Goal: Task Accomplishment & Management: Complete application form

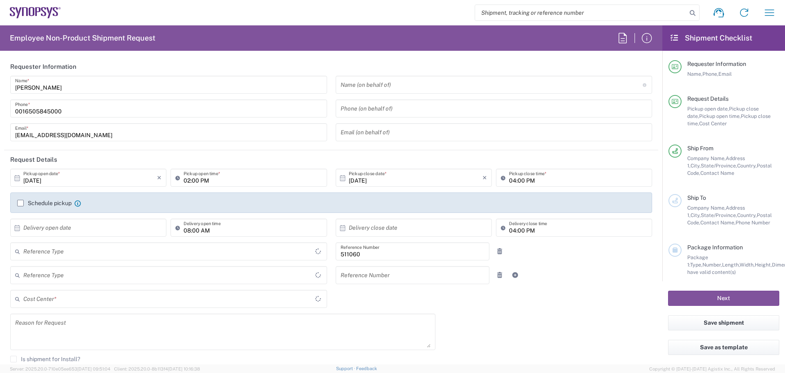
type input "Department"
type input "Delivered at Place"
type input "US01, SDG, HAPS, HW 511060"
type input "[GEOGRAPHIC_DATA]"
type input "[US_STATE]"
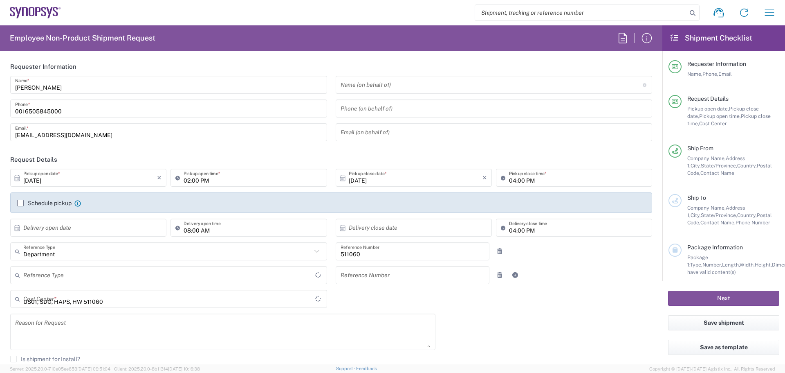
type input "[GEOGRAPHIC_DATA]"
type input "La Jolla US2D"
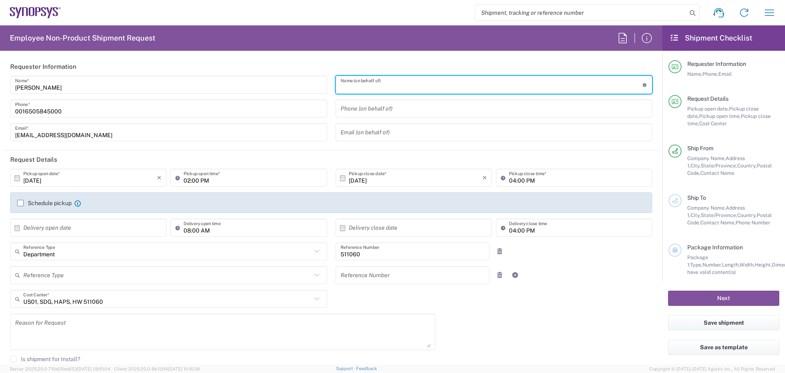
click at [366, 82] on input "text" at bounding box center [492, 85] width 302 height 14
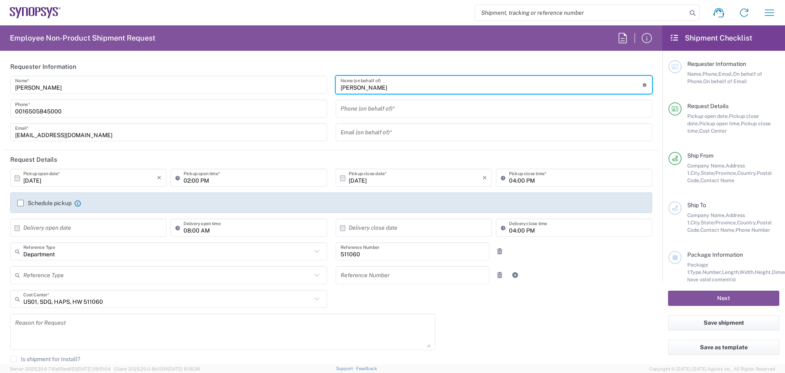
type input "[PERSON_NAME]"
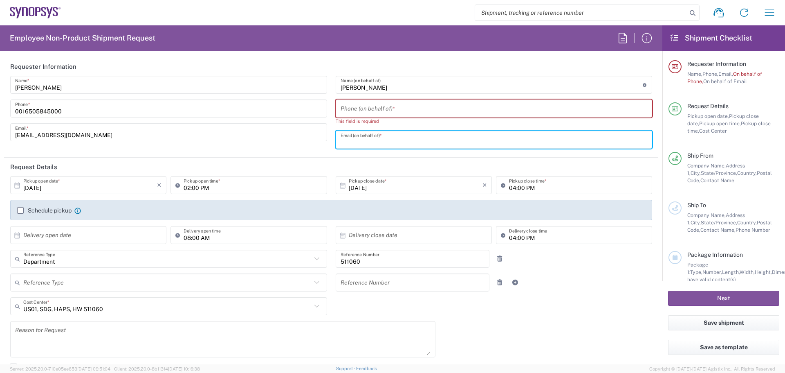
click at [109, 109] on input "0016505845000" at bounding box center [168, 108] width 307 height 14
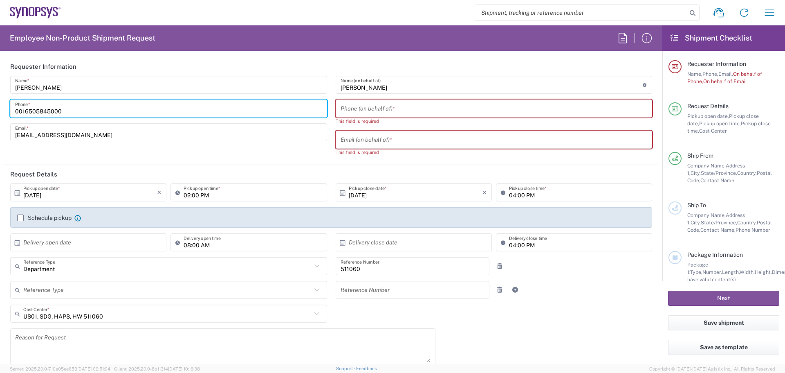
click at [430, 110] on input "tel" at bounding box center [494, 108] width 307 height 14
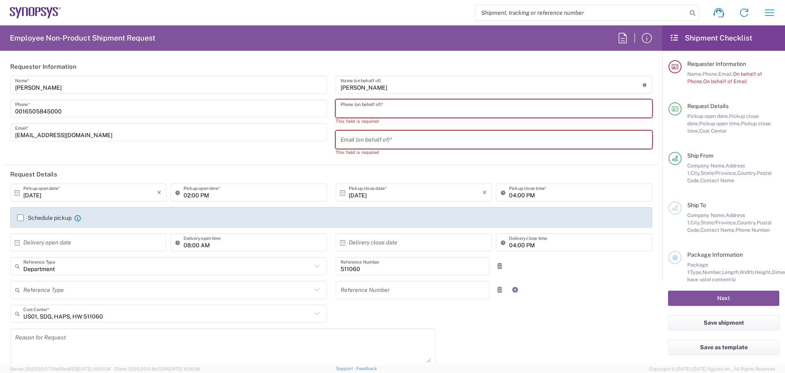
type input "6505845000"
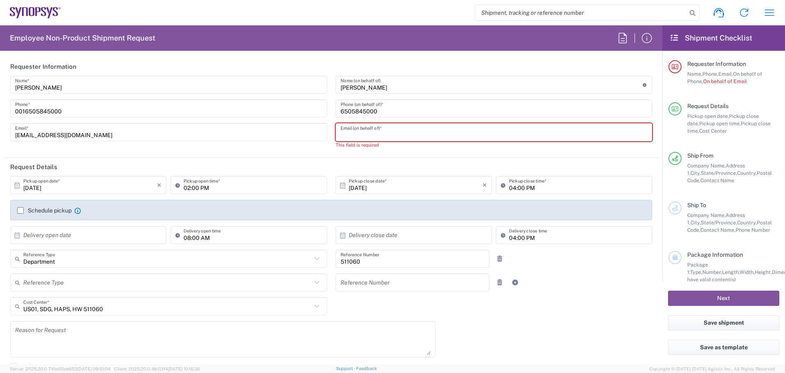
click at [389, 131] on input "text" at bounding box center [494, 132] width 307 height 14
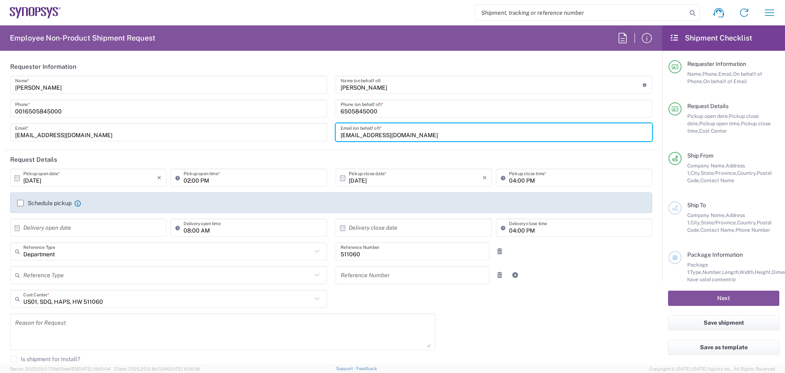
type input "[EMAIL_ADDRESS][DOMAIN_NAME]"
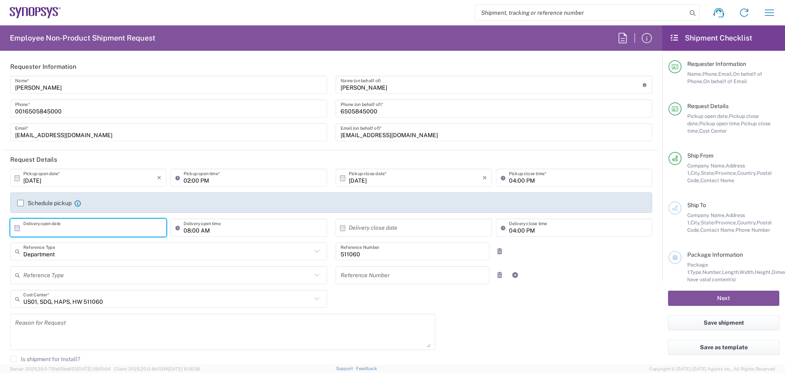
click at [81, 231] on input "text" at bounding box center [90, 228] width 134 height 14
click at [131, 243] on span "›" at bounding box center [131, 243] width 12 height 10
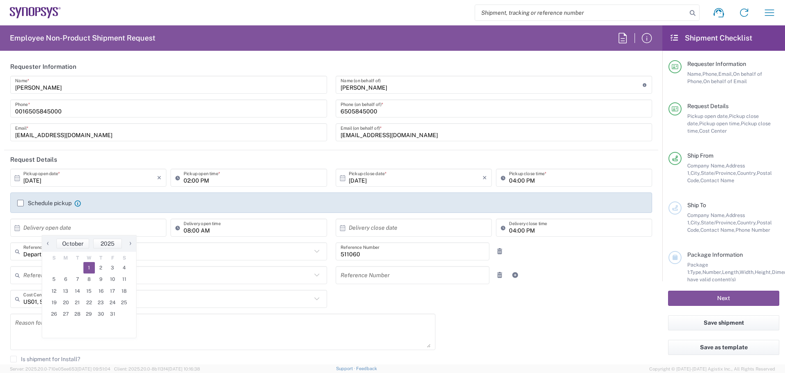
click at [89, 267] on span "1" at bounding box center [89, 267] width 12 height 11
type input "[DATE]"
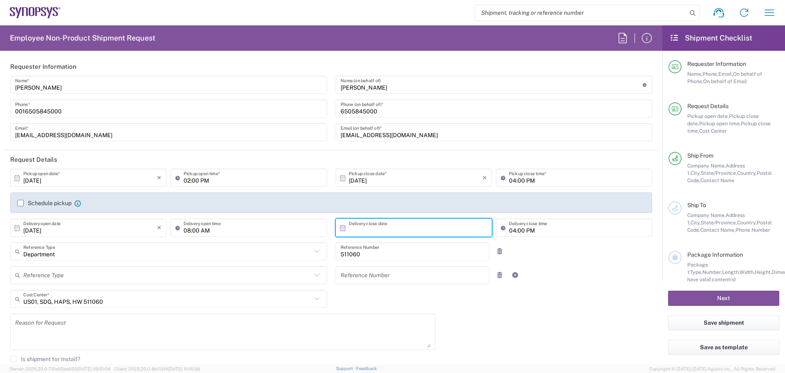
click at [379, 231] on input "text" at bounding box center [416, 228] width 134 height 14
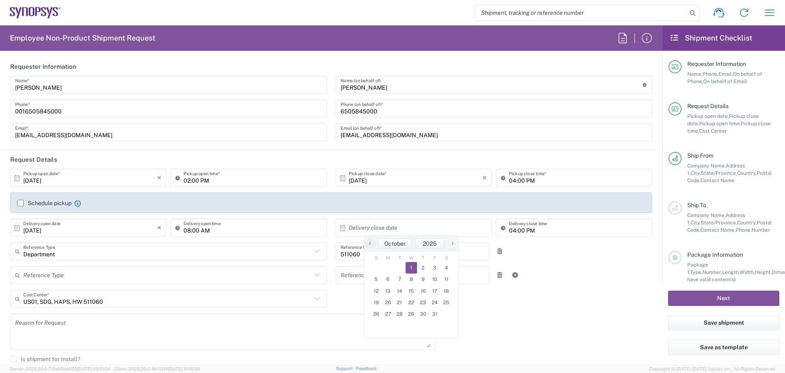
click at [407, 268] on span "1" at bounding box center [412, 267] width 12 height 11
type input "[DATE]"
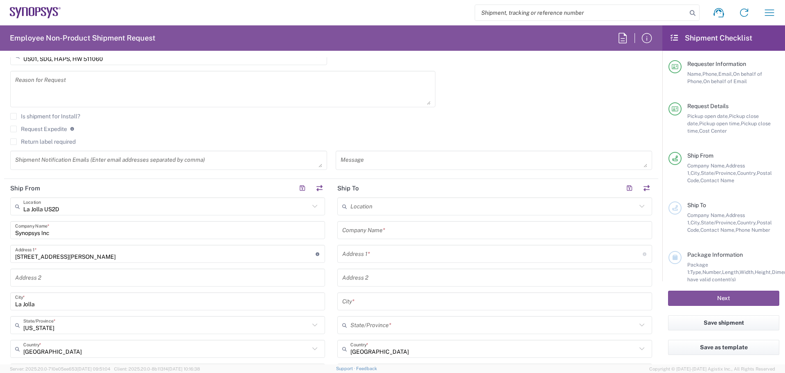
scroll to position [327, 0]
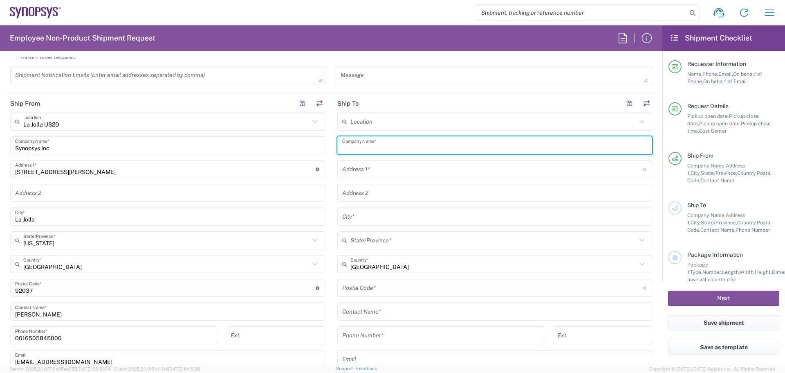
click at [395, 145] on input "text" at bounding box center [494, 145] width 305 height 14
click at [389, 126] on input "text" at bounding box center [494, 122] width 286 height 14
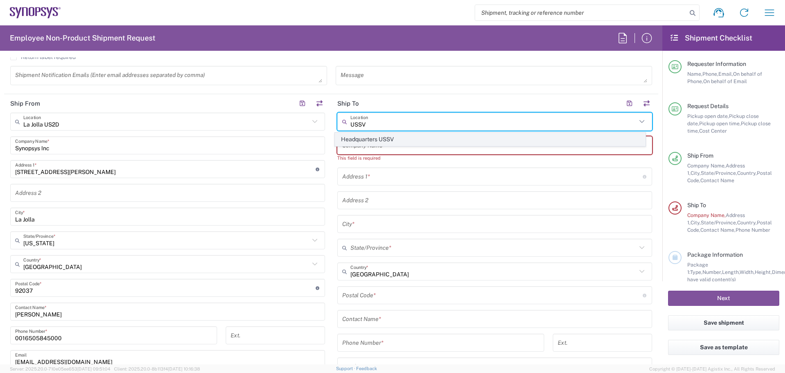
click at [377, 138] on span "Headquarters USSV" at bounding box center [490, 139] width 311 height 13
type input "Headquarters USSV"
type input "Synopsys Headquarters USSV"
type input "[STREET_ADDRESS]"
type input "Sunnyvale"
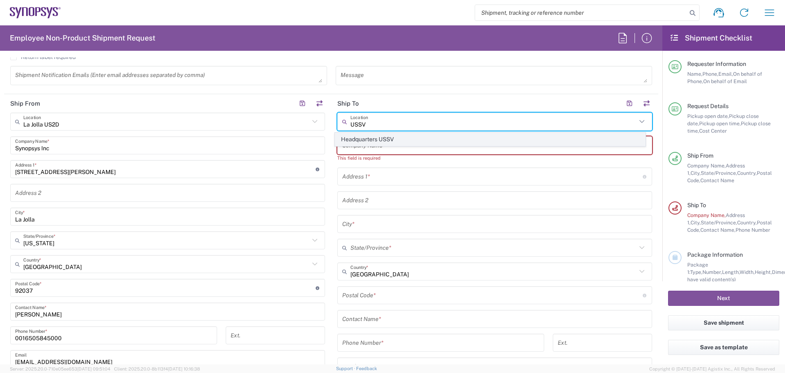
type input "[US_STATE]"
type input "94085"
type input "6505845000"
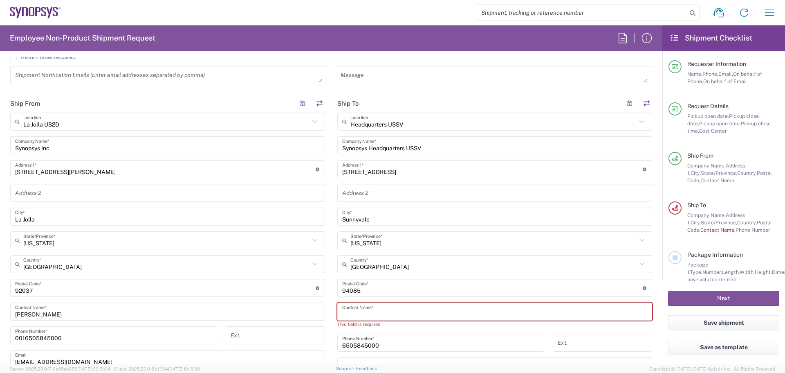
click at [387, 310] on input "text" at bounding box center [494, 311] width 305 height 14
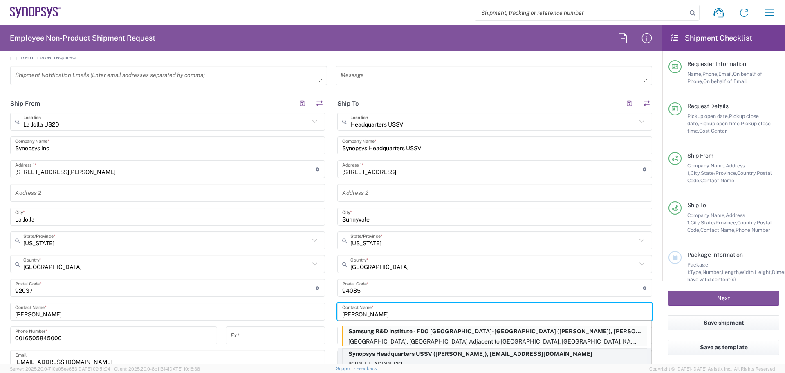
type input "[PERSON_NAME]"
click at [422, 358] on p "Synopsys Headquarters USSV ([PERSON_NAME]), [EMAIL_ADDRESS][DOMAIN_NAME]" at bounding box center [495, 354] width 304 height 10
type input "[PERSON_NAME]"
type input "6504171843"
type input "[EMAIL_ADDRESS][DOMAIN_NAME]"
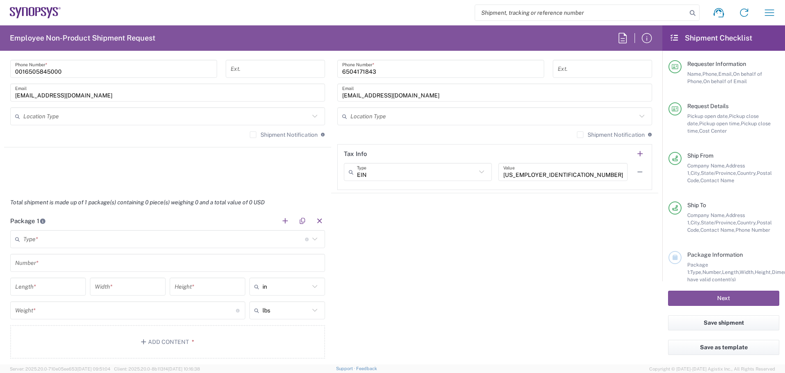
scroll to position [614, 0]
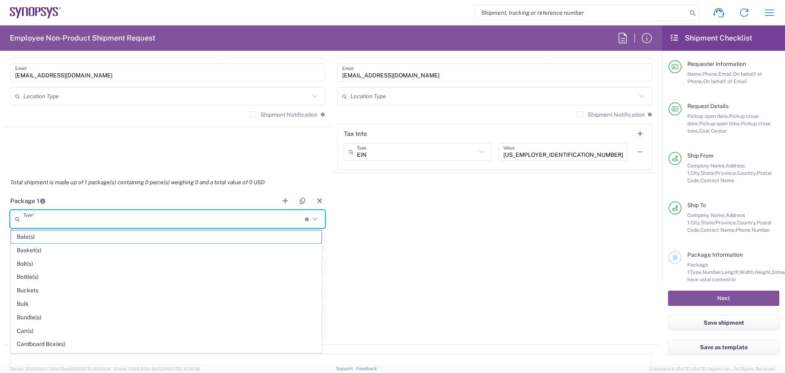
click at [84, 216] on input "text" at bounding box center [164, 219] width 282 height 14
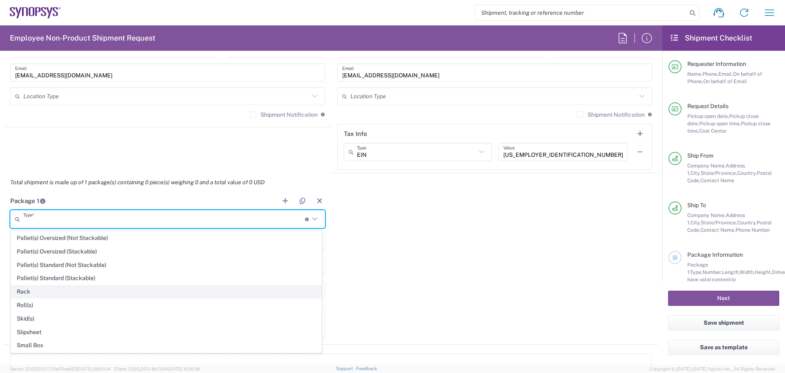
scroll to position [387, 0]
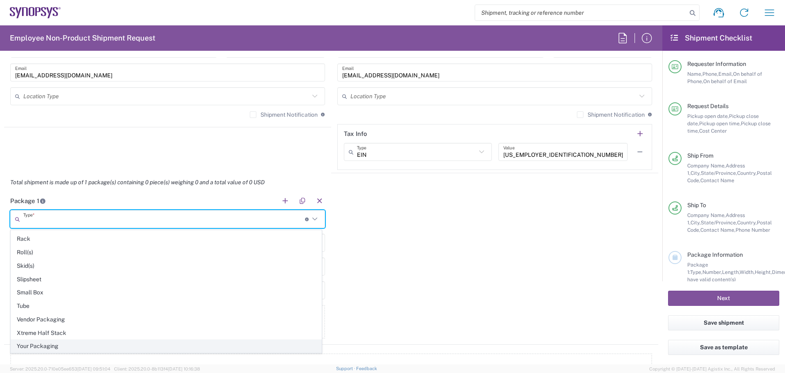
click at [60, 342] on span "Your Packaging" at bounding box center [166, 346] width 311 height 13
type input "Your Packaging"
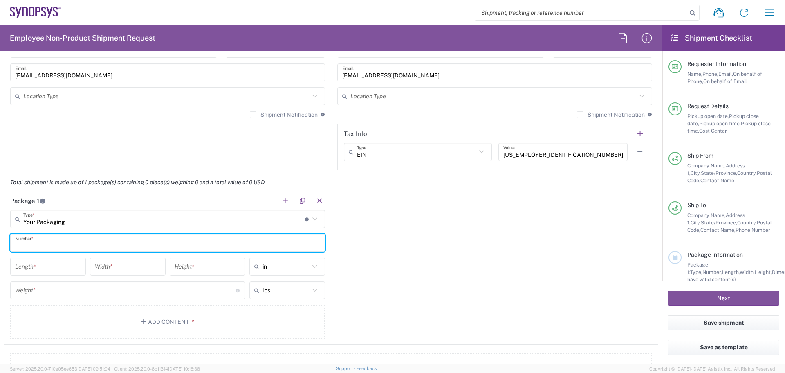
click at [54, 241] on input "text" at bounding box center [167, 243] width 305 height 14
type input "1"
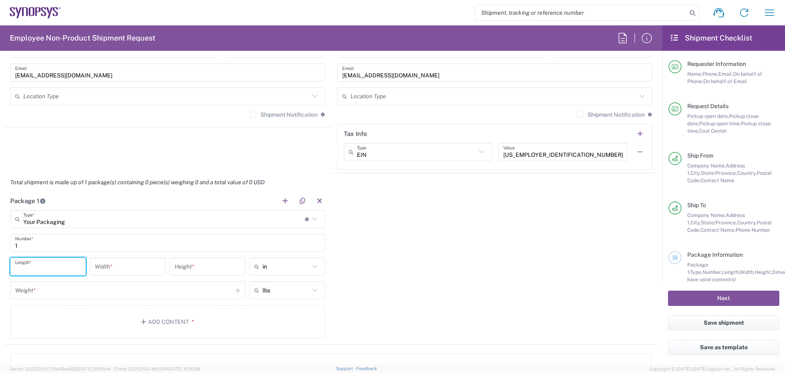
click at [50, 264] on input "number" at bounding box center [48, 266] width 66 height 14
type input "8"
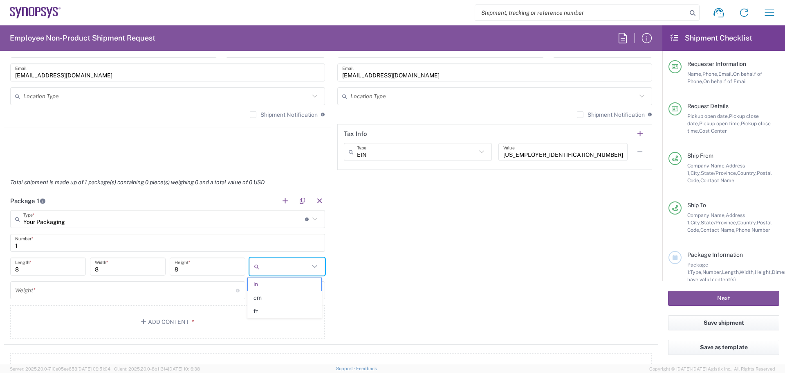
click at [119, 286] on input "number" at bounding box center [125, 290] width 221 height 14
type input "in"
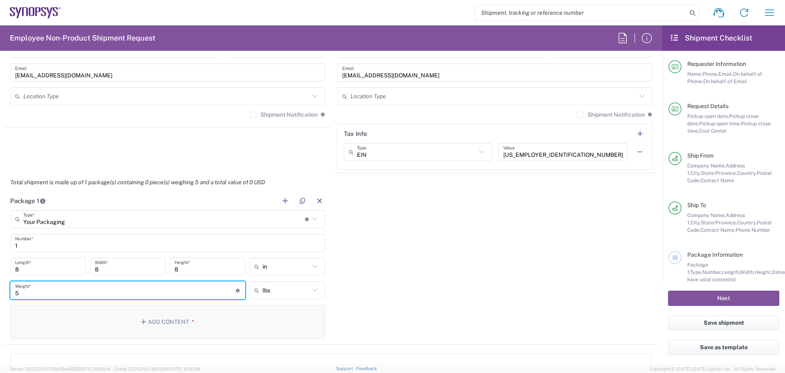
type input "5"
click at [155, 319] on button "Add Content *" at bounding box center [167, 322] width 315 height 34
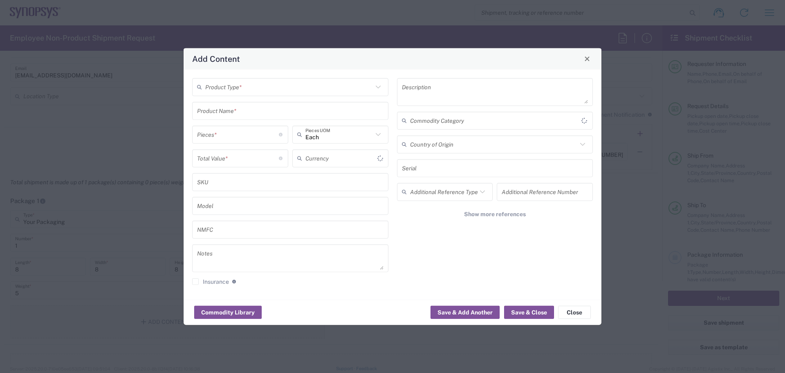
type input "US Dollar"
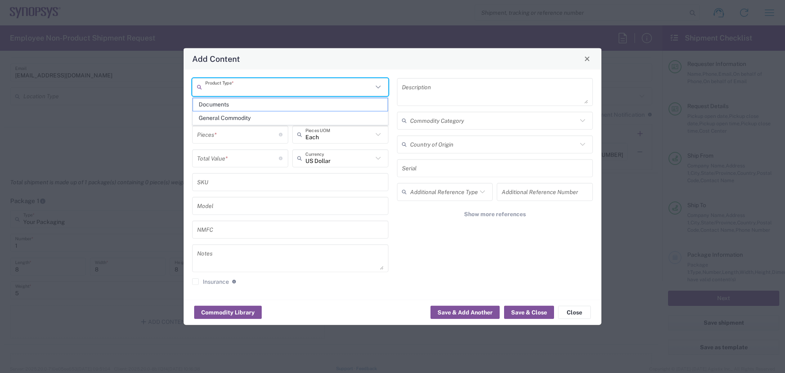
click at [236, 85] on input "text" at bounding box center [289, 87] width 168 height 14
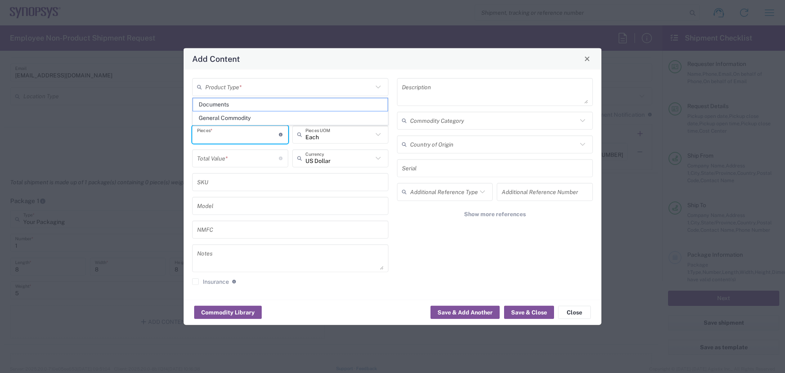
click at [238, 136] on input "number" at bounding box center [238, 134] width 82 height 14
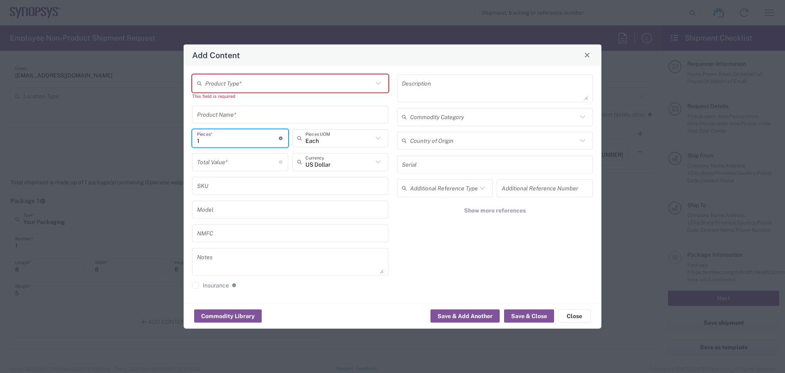
type input "1"
click at [232, 158] on input "number" at bounding box center [238, 162] width 82 height 14
type input "150"
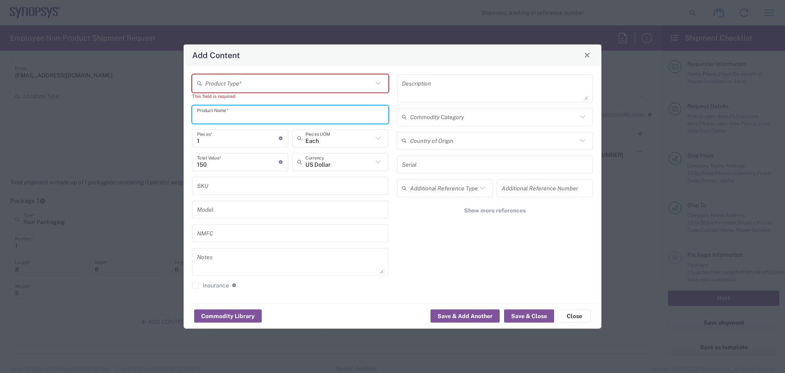
click at [248, 115] on input "text" at bounding box center [290, 114] width 187 height 14
type input "P"
type input "Brother P-Touch label printer"
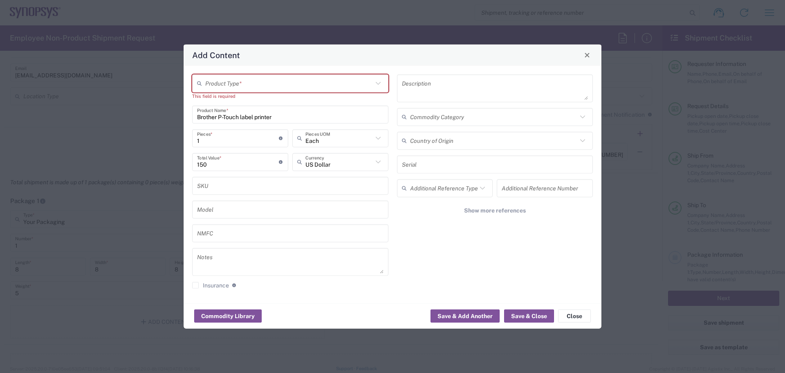
click at [480, 265] on div "Description Commodity Category Country of Origin Serial Additional Reference Ty…" at bounding box center [495, 184] width 205 height 220
click at [379, 81] on icon at bounding box center [378, 83] width 11 height 11
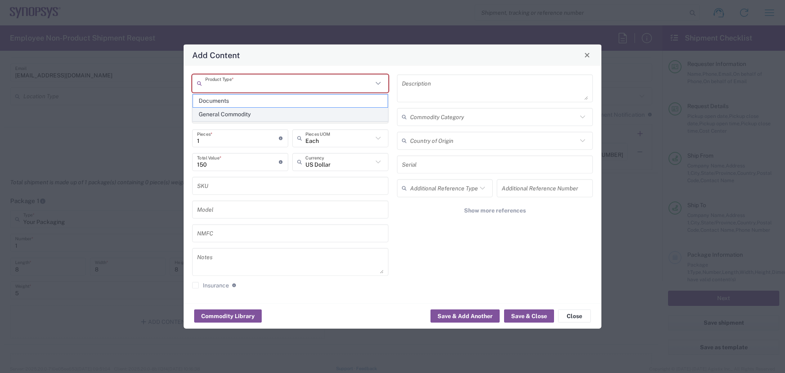
click at [276, 111] on span "General Commodity" at bounding box center [290, 114] width 195 height 13
type input "General Commodity"
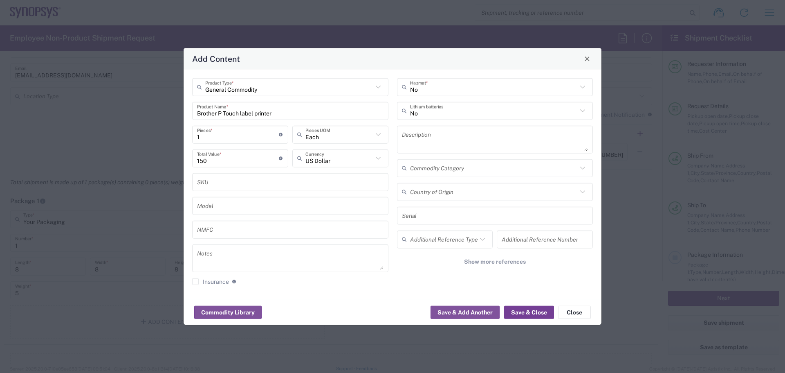
click at [524, 311] on button "Save & Close" at bounding box center [529, 312] width 50 height 13
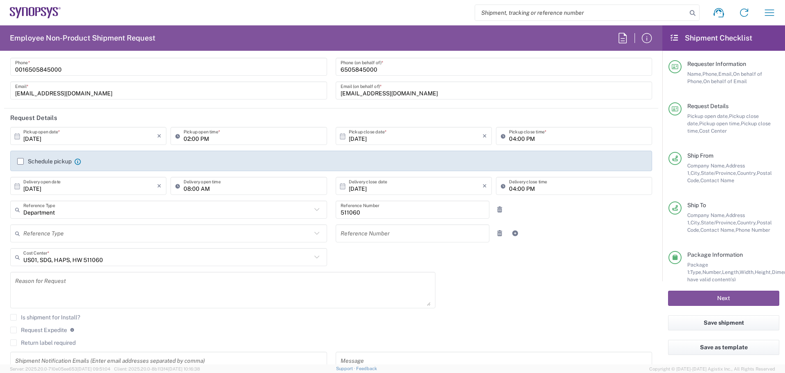
scroll to position [82, 0]
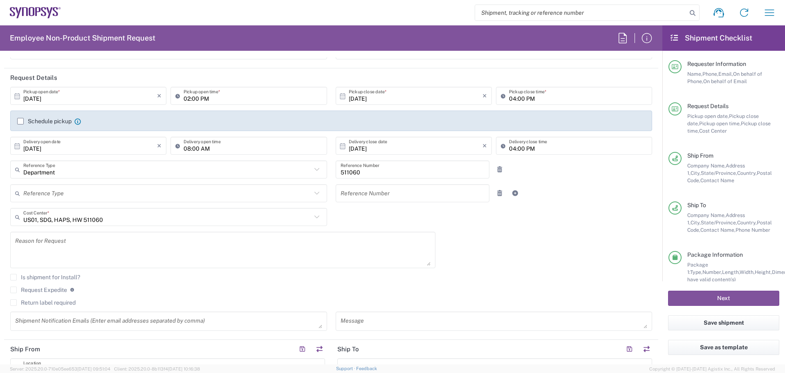
click at [50, 242] on textarea at bounding box center [223, 250] width 416 height 32
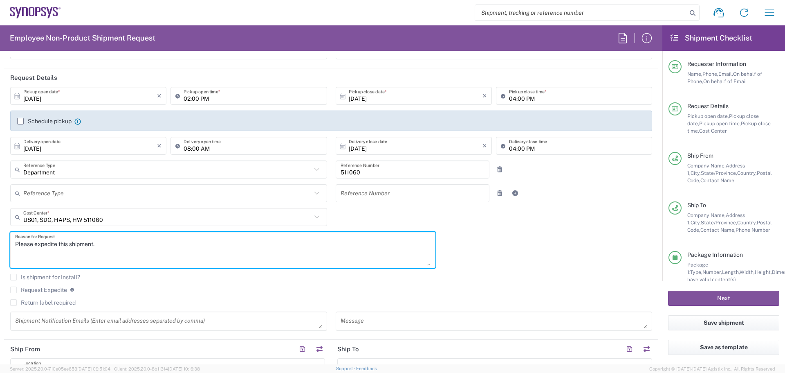
type textarea "Please expedite this shipment."
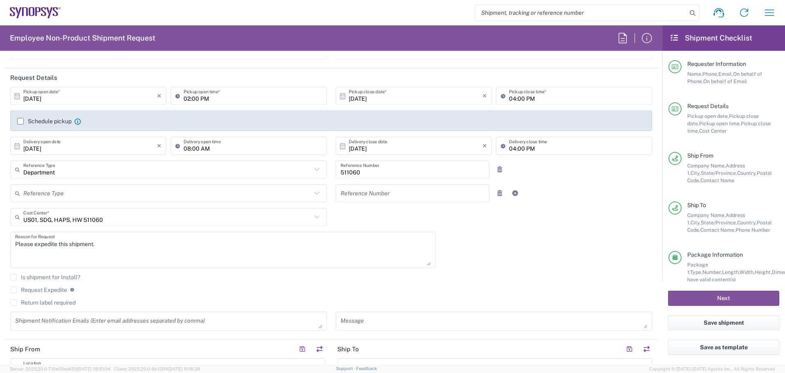
click at [13, 290] on label "Request Expedite" at bounding box center [38, 289] width 57 height 7
click at [14, 290] on input "Request Expedite" at bounding box center [14, 290] width 0 height 0
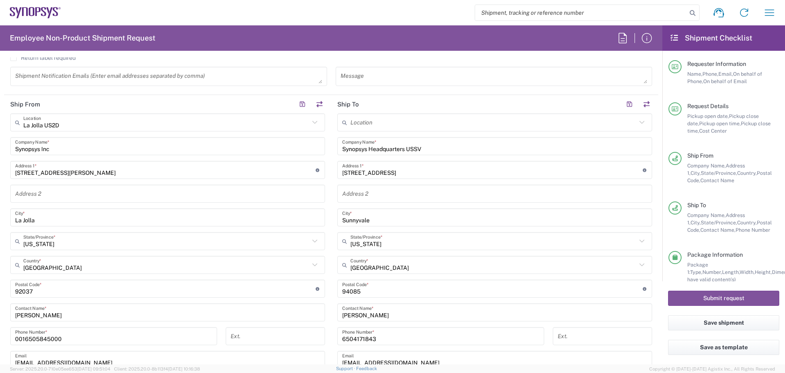
scroll to position [327, 0]
click at [723, 298] on button "Submit request" at bounding box center [723, 297] width 111 height 15
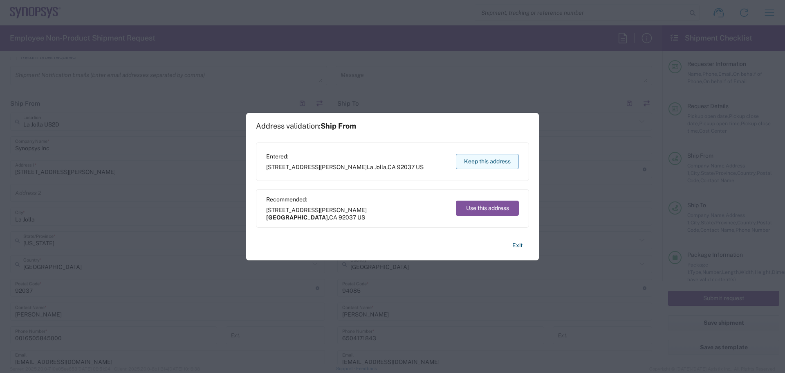
click at [470, 158] on button "Keep this address" at bounding box center [487, 161] width 63 height 15
